Goal: Information Seeking & Learning: Learn about a topic

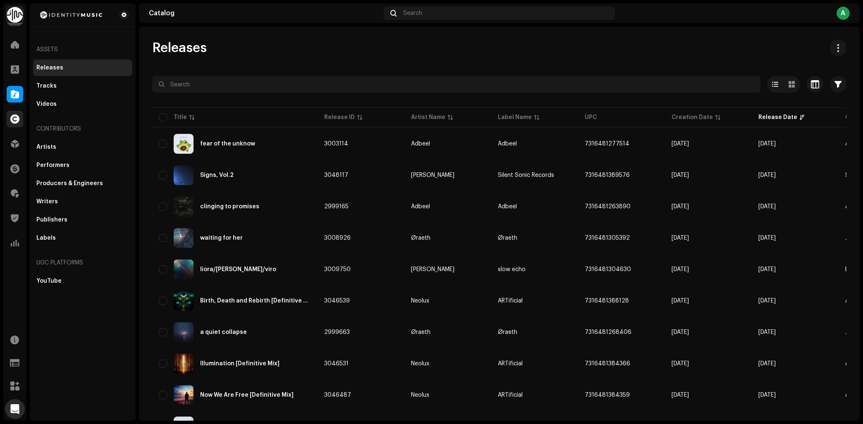
click at [17, 119] on span at bounding box center [14, 119] width 9 height 7
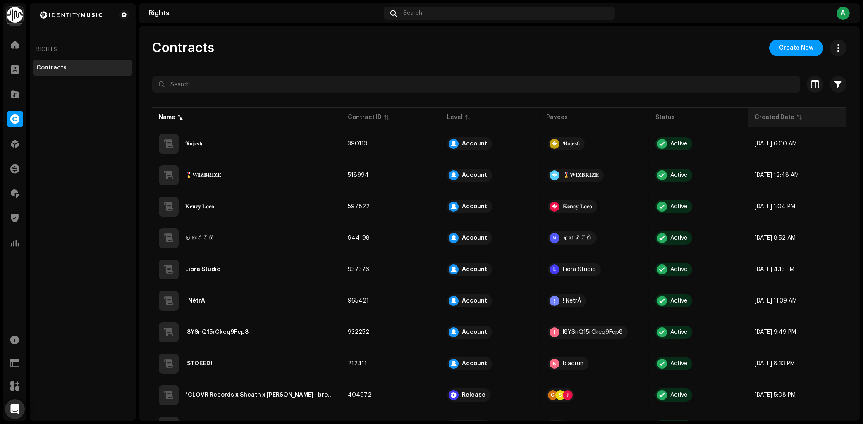
click at [798, 119] on p-sorticon at bounding box center [799, 117] width 5 height 5
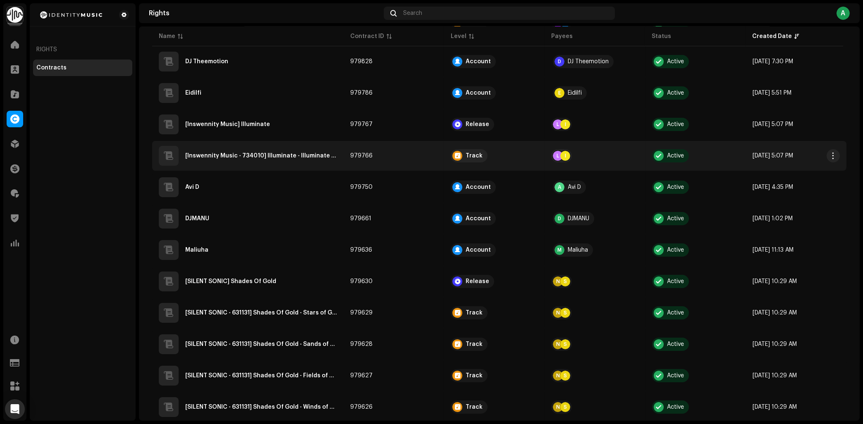
scroll to position [484, 0]
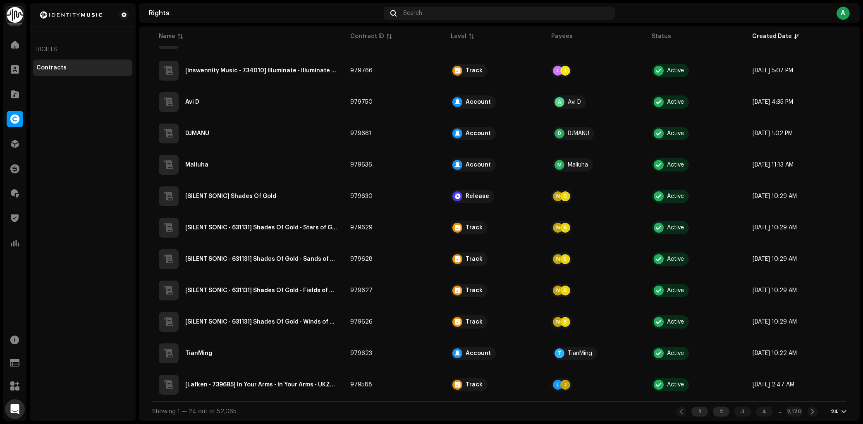
click at [721, 410] on div "2" at bounding box center [721, 412] width 17 height 10
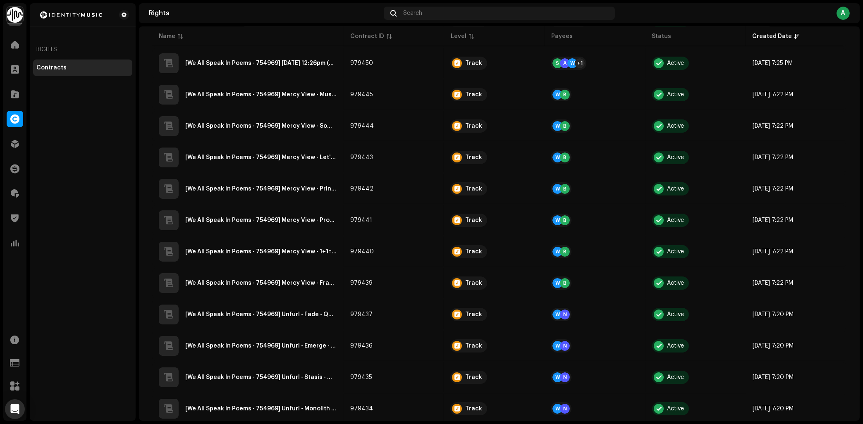
scroll to position [484, 0]
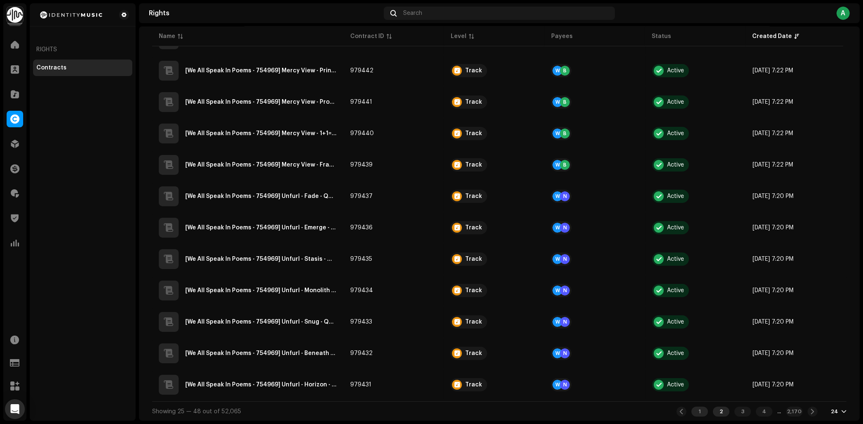
click at [697, 415] on div "1" at bounding box center [699, 412] width 17 height 10
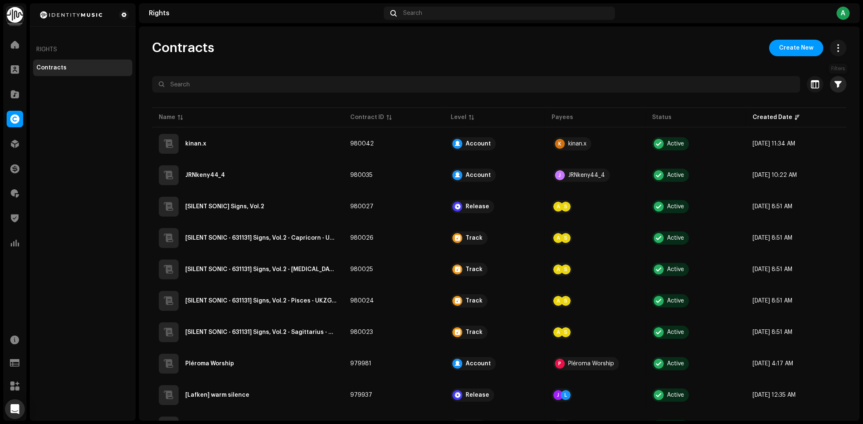
click at [840, 84] on span "button" at bounding box center [838, 84] width 7 height 7
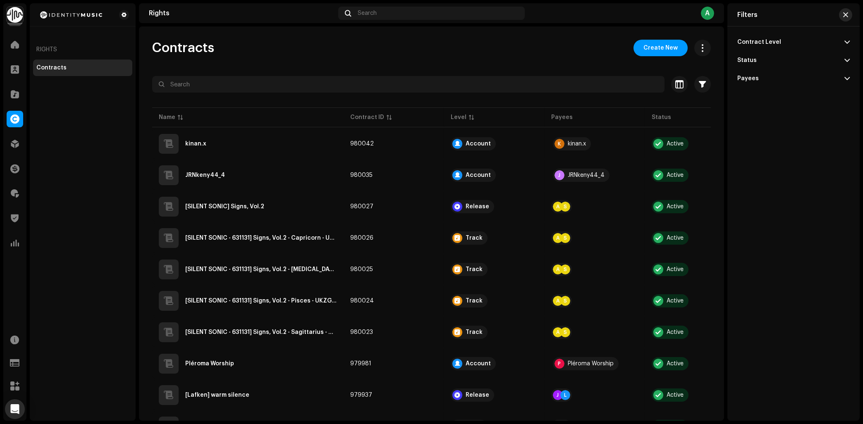
click at [846, 15] on span "button" at bounding box center [845, 15] width 5 height 7
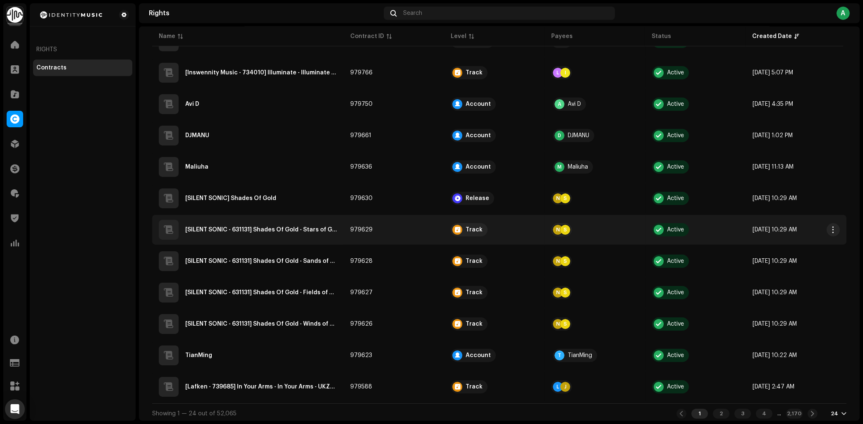
scroll to position [484, 0]
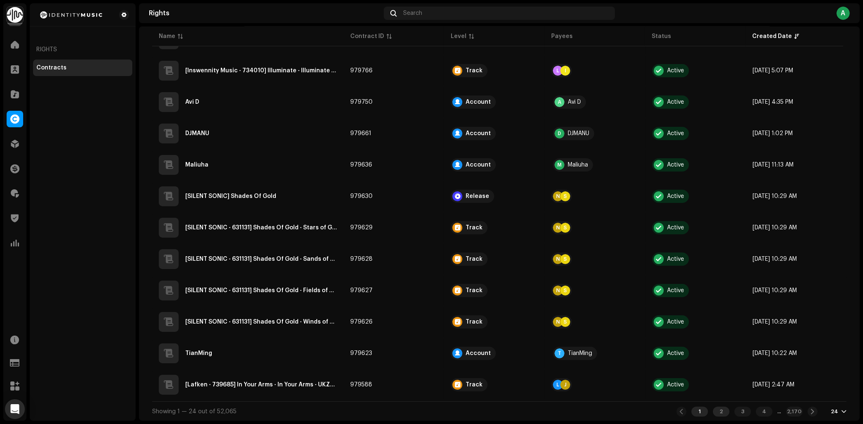
click at [720, 411] on div "2" at bounding box center [721, 412] width 17 height 10
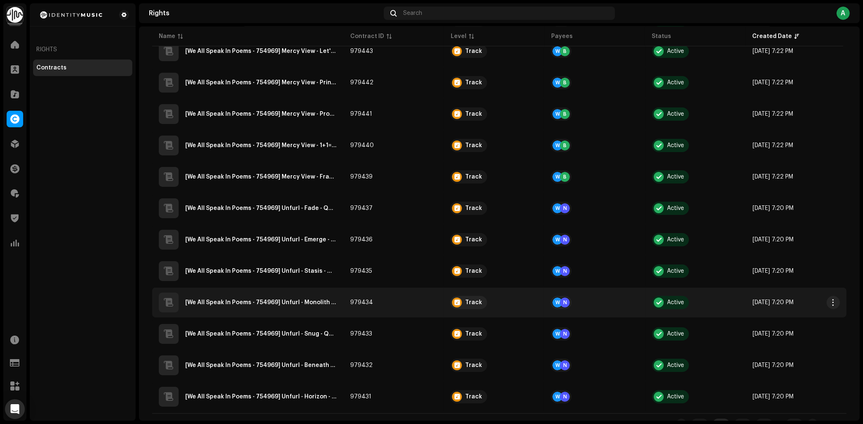
scroll to position [484, 0]
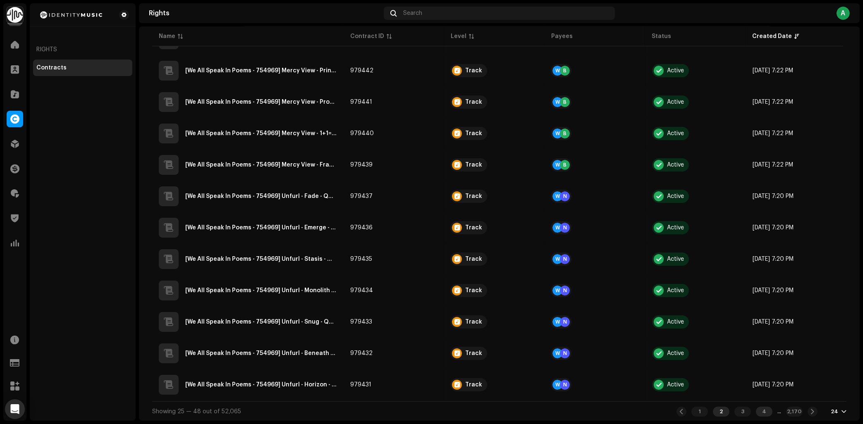
click at [762, 411] on div "4" at bounding box center [764, 412] width 17 height 10
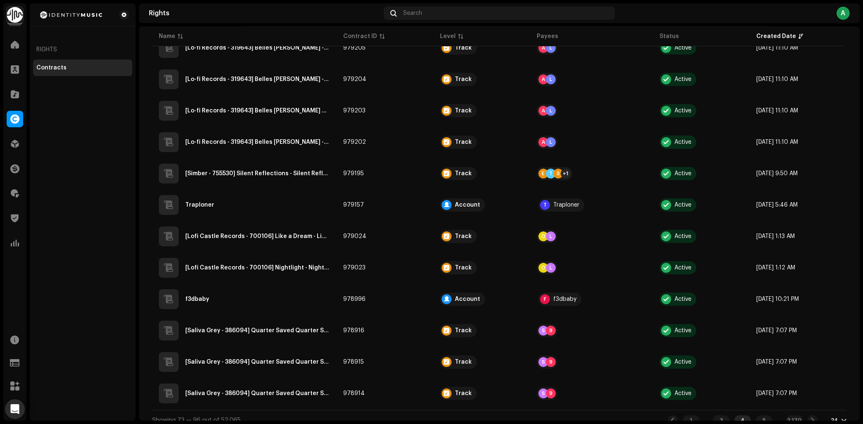
scroll to position [484, 0]
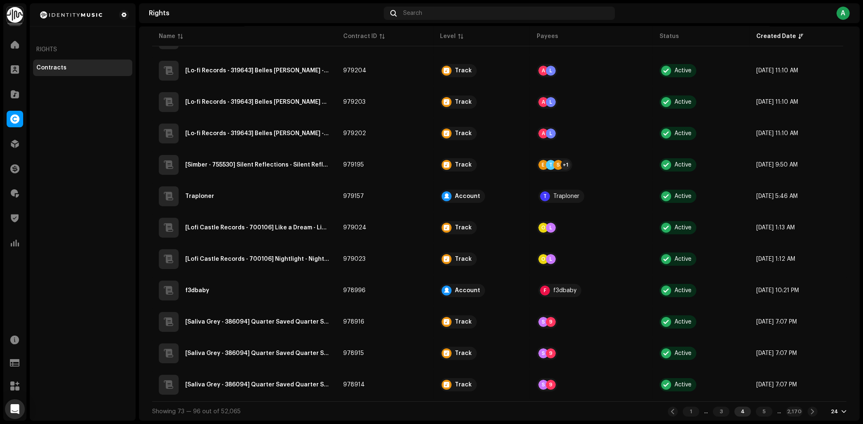
click at [839, 413] on div "24" at bounding box center [839, 411] width 16 height 7
click at [826, 399] on div "72" at bounding box center [826, 396] width 34 height 17
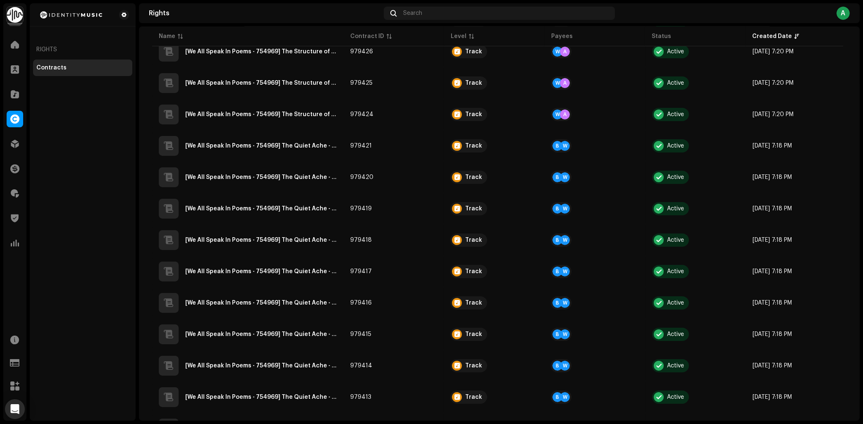
scroll to position [1992, 0]
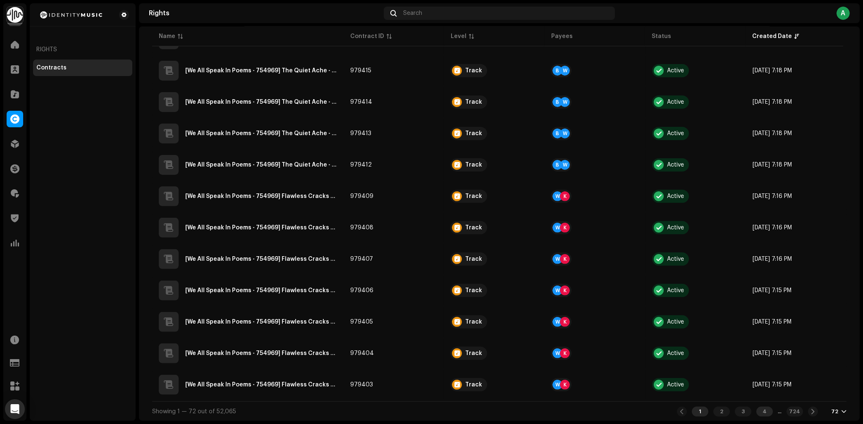
click at [763, 411] on div "4" at bounding box center [764, 412] width 17 height 10
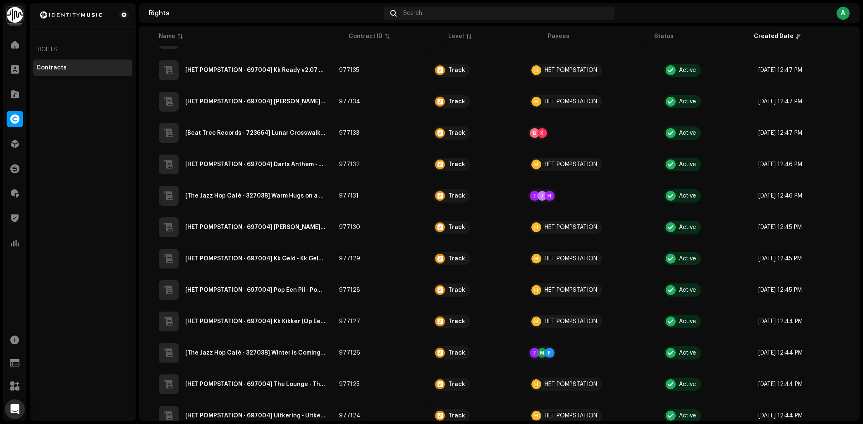
scroll to position [1992, 0]
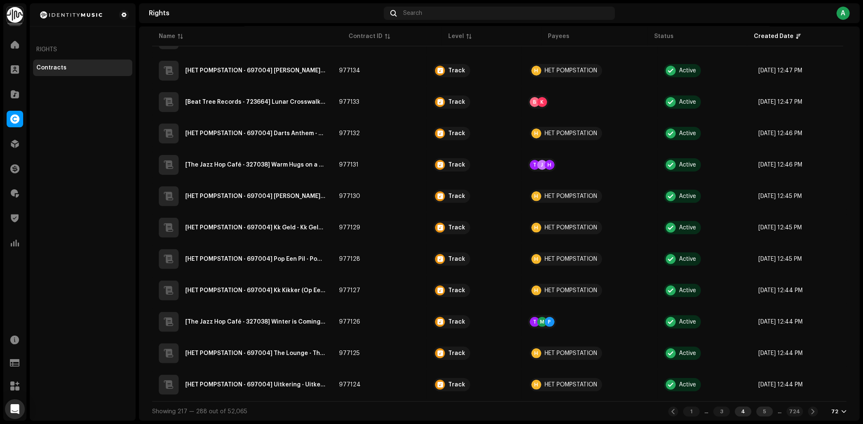
click at [762, 412] on div "5" at bounding box center [764, 412] width 17 height 10
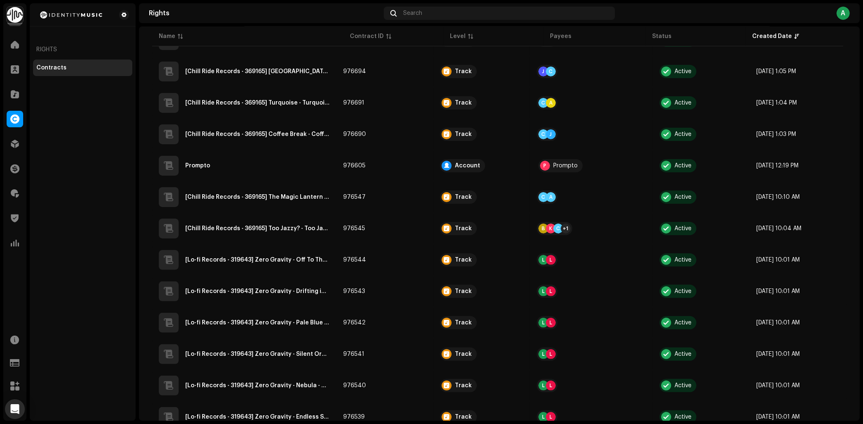
scroll to position [1992, 0]
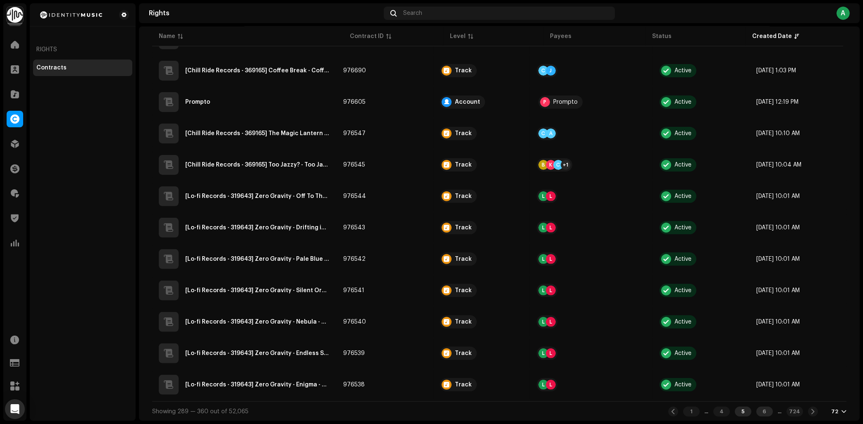
click at [763, 411] on div "6" at bounding box center [764, 412] width 17 height 10
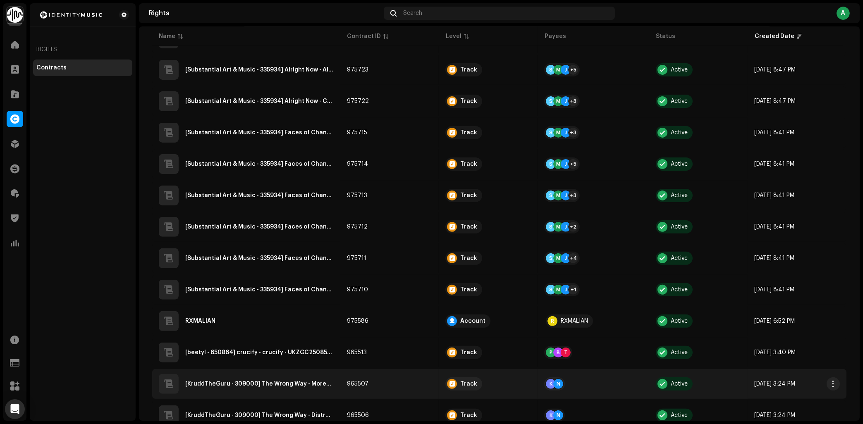
scroll to position [1992, 0]
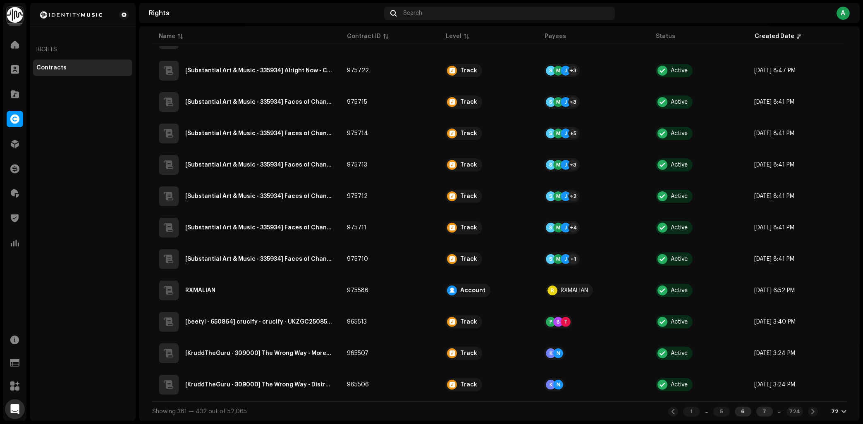
click at [761, 410] on div "7" at bounding box center [764, 412] width 17 height 10
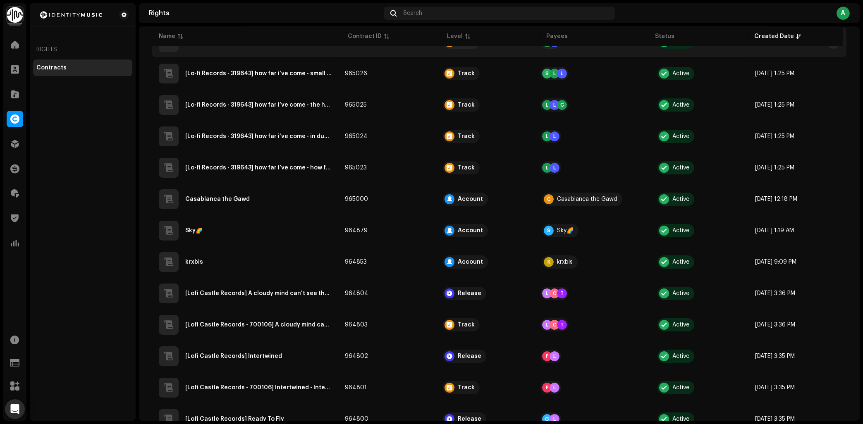
scroll to position [964, 0]
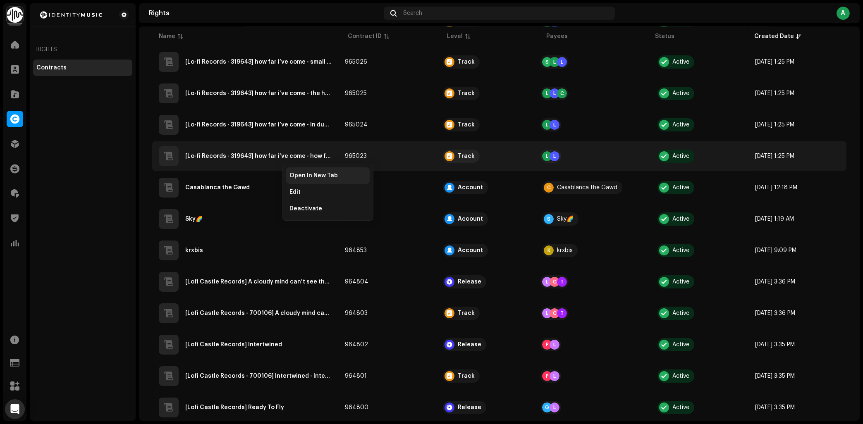
click at [315, 173] on span "Open In New Tab" at bounding box center [313, 175] width 48 height 7
click at [346, 171] on div "Open In New Tab" at bounding box center [328, 175] width 84 height 17
click at [106, 189] on div "Rights Contracts" at bounding box center [83, 212] width 106 height 418
click at [348, 174] on span "Open In New Tab" at bounding box center [342, 171] width 48 height 7
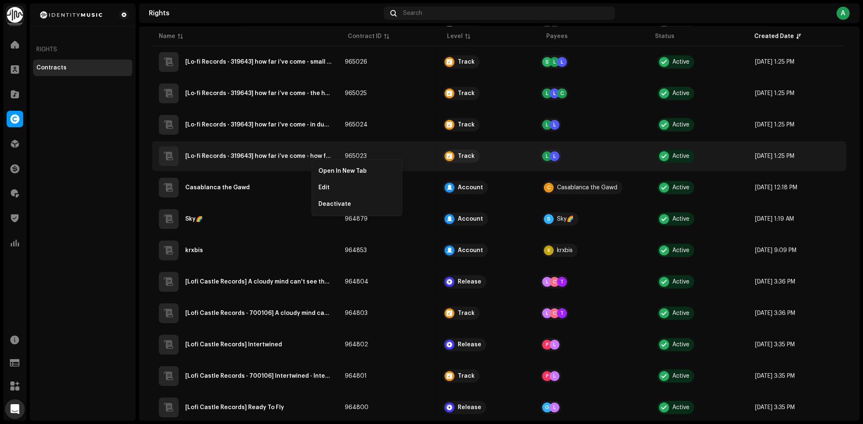
click at [118, 164] on div "Rights Contracts" at bounding box center [83, 212] width 106 height 418
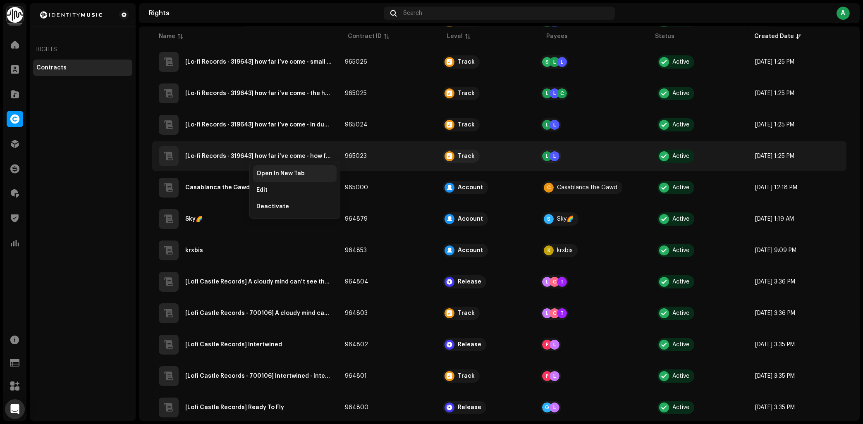
click at [298, 172] on span "Open In New Tab" at bounding box center [280, 173] width 48 height 7
click at [104, 183] on div "Rights Contracts" at bounding box center [83, 212] width 106 height 418
click at [312, 165] on div "Open In New Tab" at bounding box center [329, 168] width 84 height 17
click at [78, 196] on div "Rights Contracts" at bounding box center [83, 212] width 106 height 418
click at [334, 171] on div "Open In New Tab" at bounding box center [323, 172] width 77 height 7
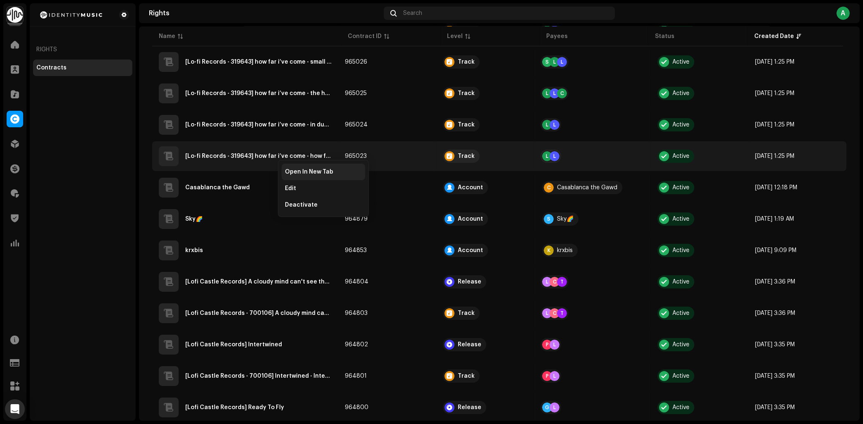
click at [334, 171] on div "Open In New Tab" at bounding box center [323, 172] width 77 height 7
click at [332, 171] on div "Open In New Tab" at bounding box center [323, 172] width 77 height 7
click at [331, 170] on div "Open In New Tab" at bounding box center [323, 172] width 77 height 7
click at [333, 170] on div "Open In New Tab" at bounding box center [323, 172] width 77 height 7
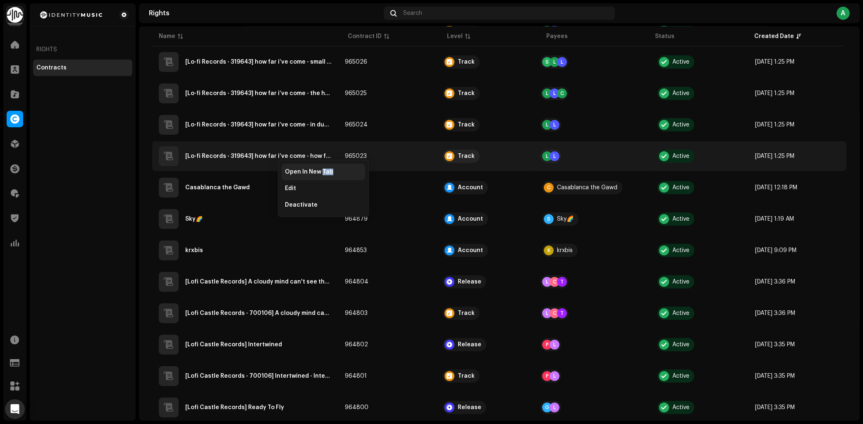
click at [333, 169] on div "Open In New Tab" at bounding box center [323, 172] width 77 height 7
click at [334, 167] on div "Open In New Tab" at bounding box center [324, 172] width 84 height 17
click at [333, 167] on div "Open In New Tab" at bounding box center [324, 172] width 84 height 17
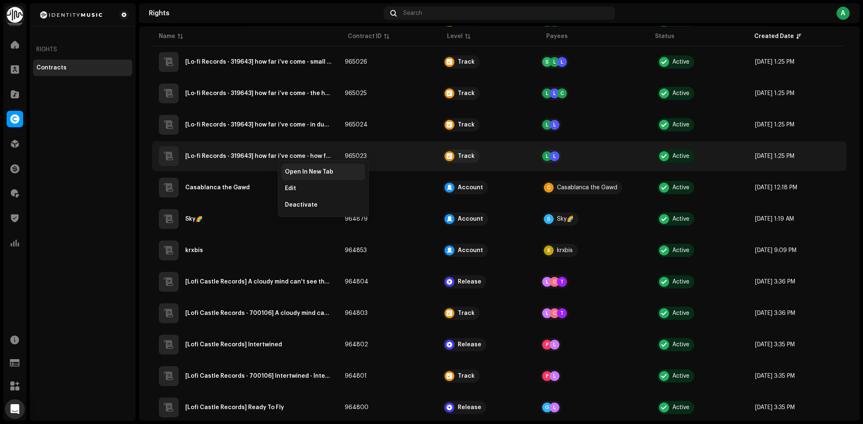
click at [332, 167] on div "Open In New Tab" at bounding box center [324, 172] width 84 height 17
click at [332, 168] on div "Open In New Tab" at bounding box center [324, 172] width 84 height 17
click at [335, 169] on div "Open In New Tab" at bounding box center [324, 172] width 84 height 17
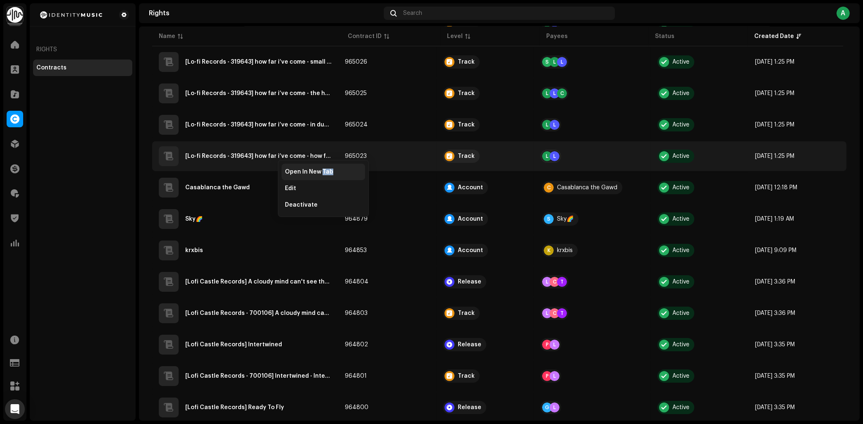
click at [334, 169] on div "Open In New Tab" at bounding box center [324, 172] width 84 height 17
click at [88, 209] on div "Rights Contracts" at bounding box center [83, 212] width 106 height 418
click at [833, 155] on span "button" at bounding box center [833, 156] width 6 height 7
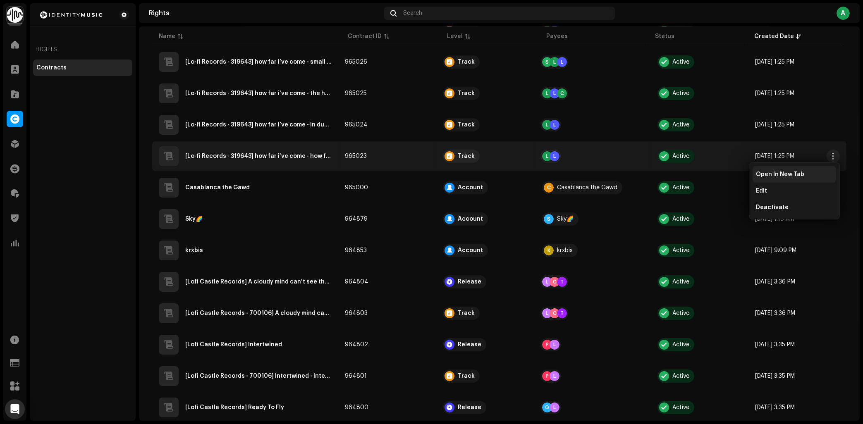
click at [799, 173] on span "Open In New Tab" at bounding box center [780, 174] width 48 height 7
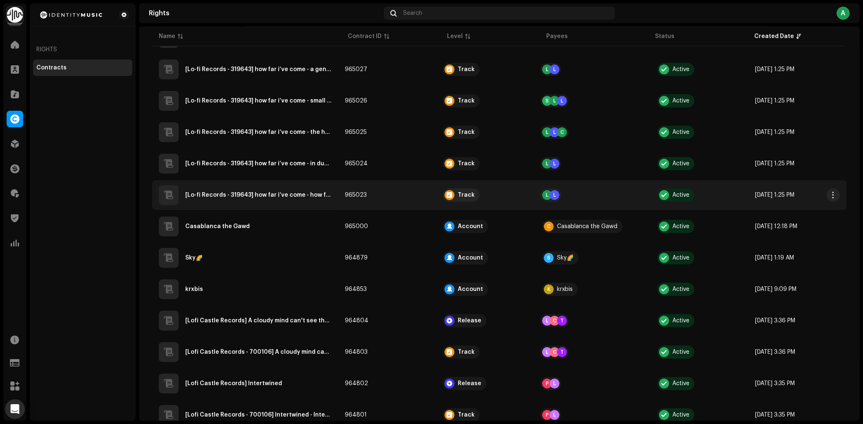
scroll to position [931, 0]
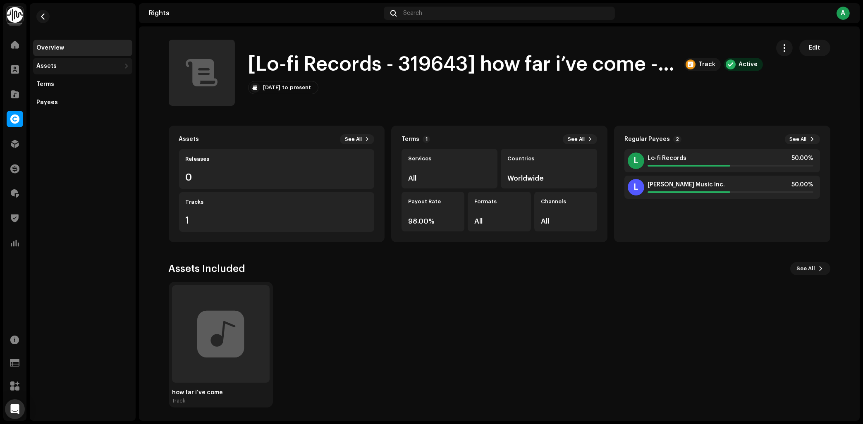
click at [98, 64] on div "Assets" at bounding box center [78, 66] width 84 height 7
click at [93, 80] on div "Releases" at bounding box center [82, 84] width 99 height 17
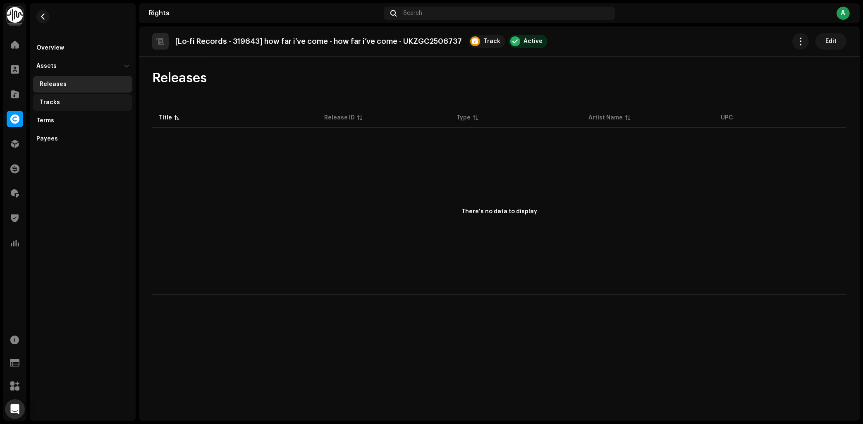
click at [84, 98] on div "Tracks" at bounding box center [82, 102] width 99 height 17
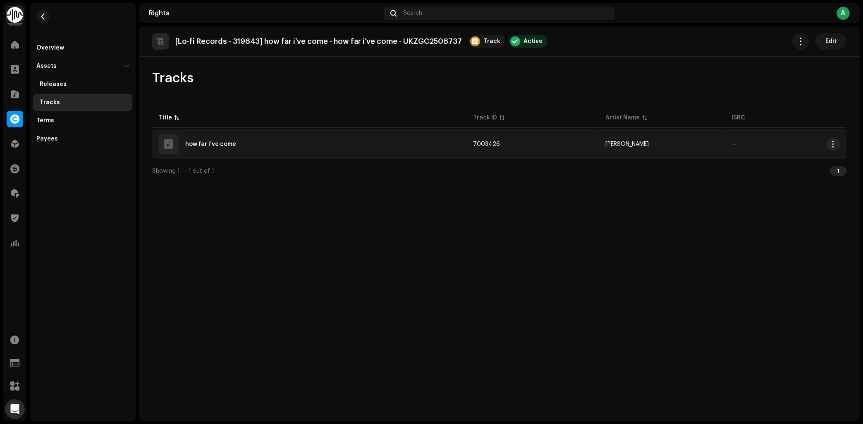
click at [210, 139] on div "how far i’ve come" at bounding box center [309, 144] width 301 height 20
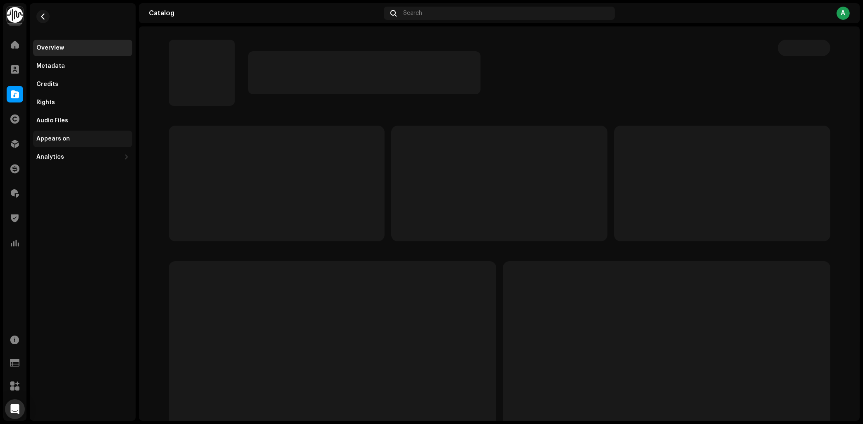
click at [81, 136] on div "Appears on" at bounding box center [82, 139] width 93 height 7
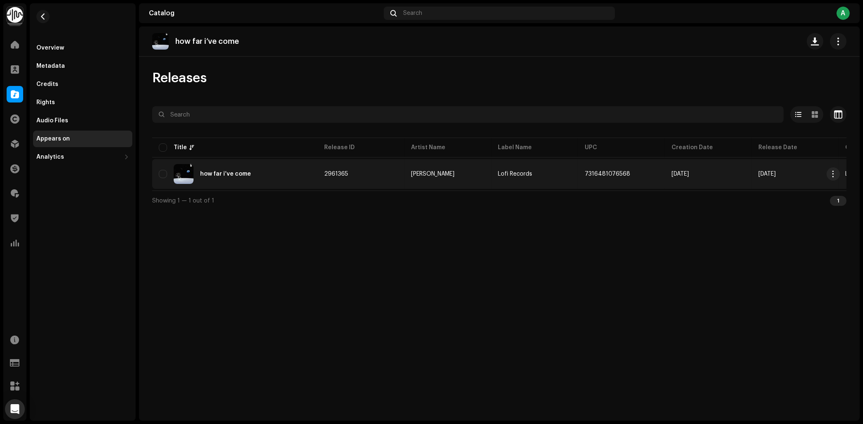
click at [209, 169] on div "how far i’ve come" at bounding box center [235, 174] width 152 height 20
